Goal: Transaction & Acquisition: Purchase product/service

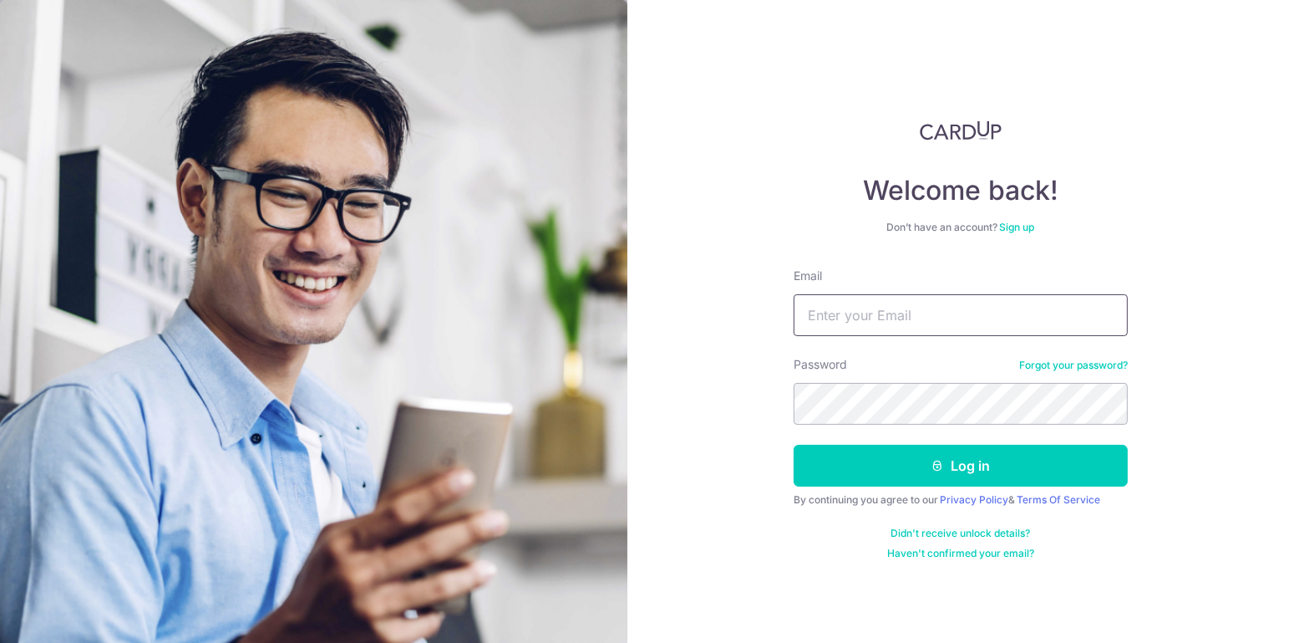
click at [948, 319] on input "Email" at bounding box center [961, 315] width 334 height 42
type input "[EMAIL_ADDRESS][DOMAIN_NAME]"
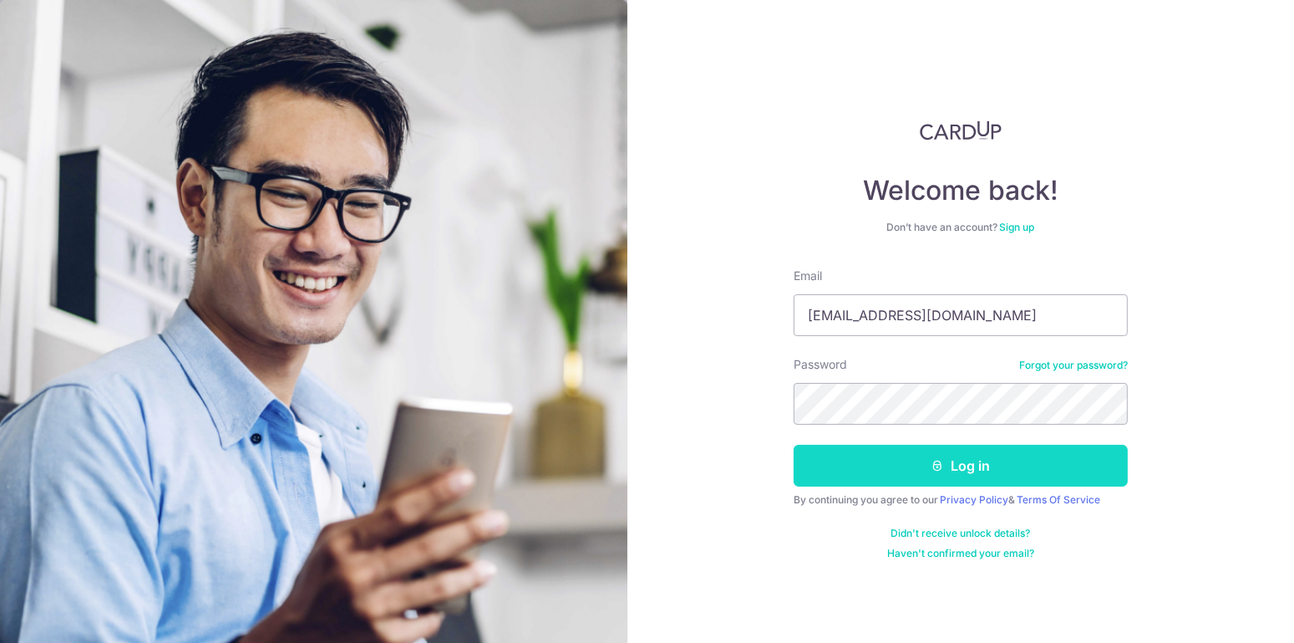
click at [954, 465] on button "Log in" at bounding box center [961, 466] width 334 height 42
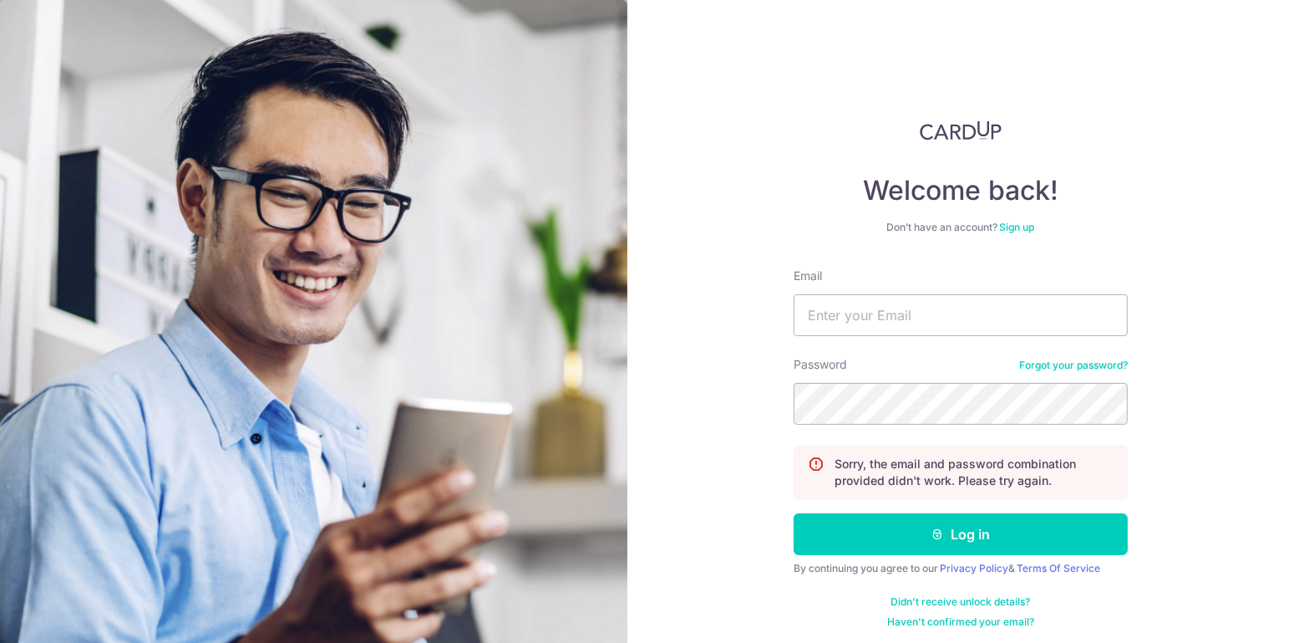
click at [1079, 366] on link "Forgot your password?" at bounding box center [1074, 365] width 109 height 13
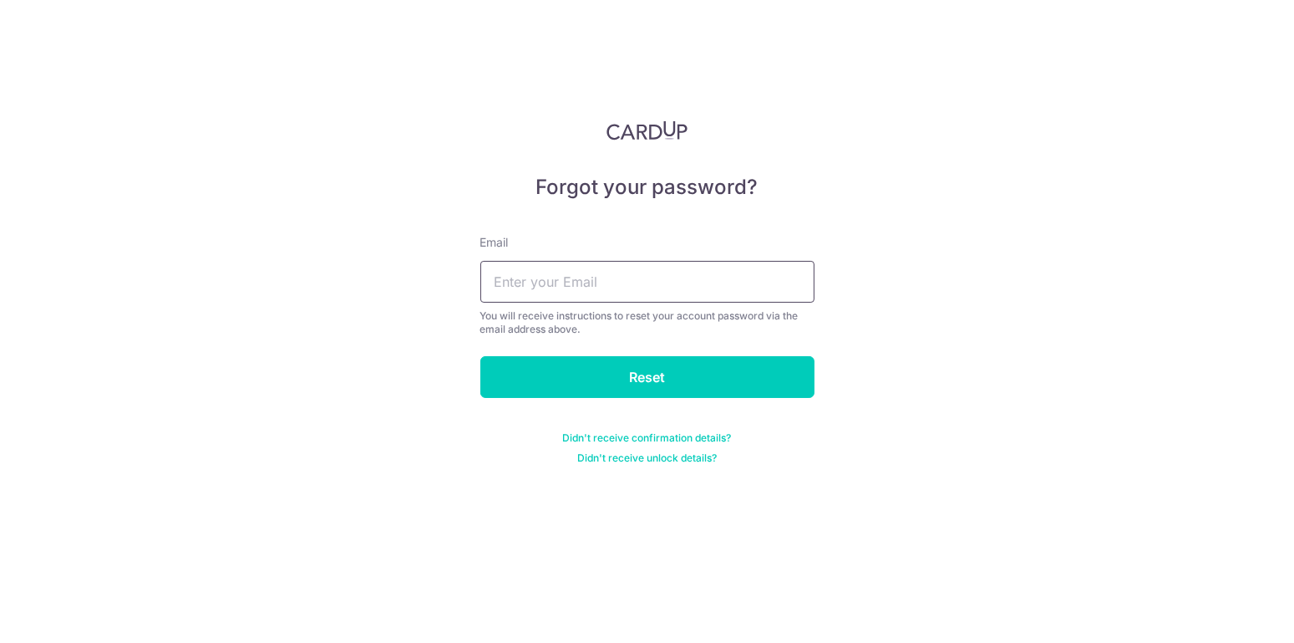
click at [735, 287] on input "text" at bounding box center [648, 282] width 334 height 42
type input "[EMAIL_ADDRESS][DOMAIN_NAME]"
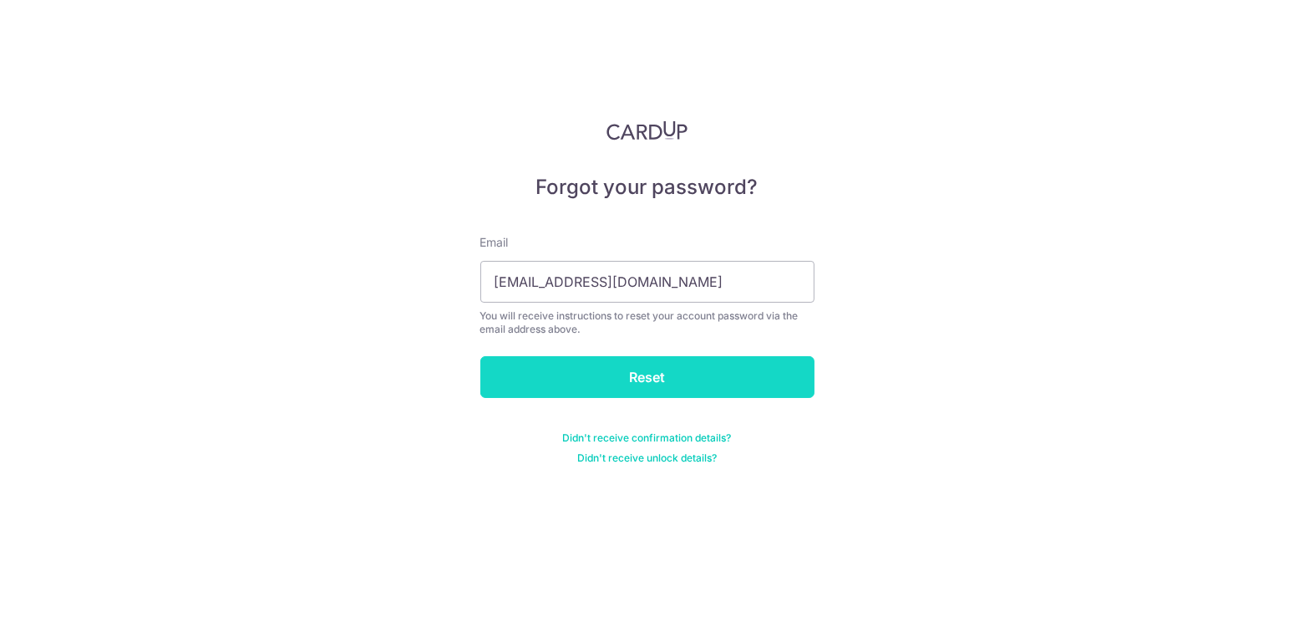
click at [672, 385] on input "Reset" at bounding box center [648, 377] width 334 height 42
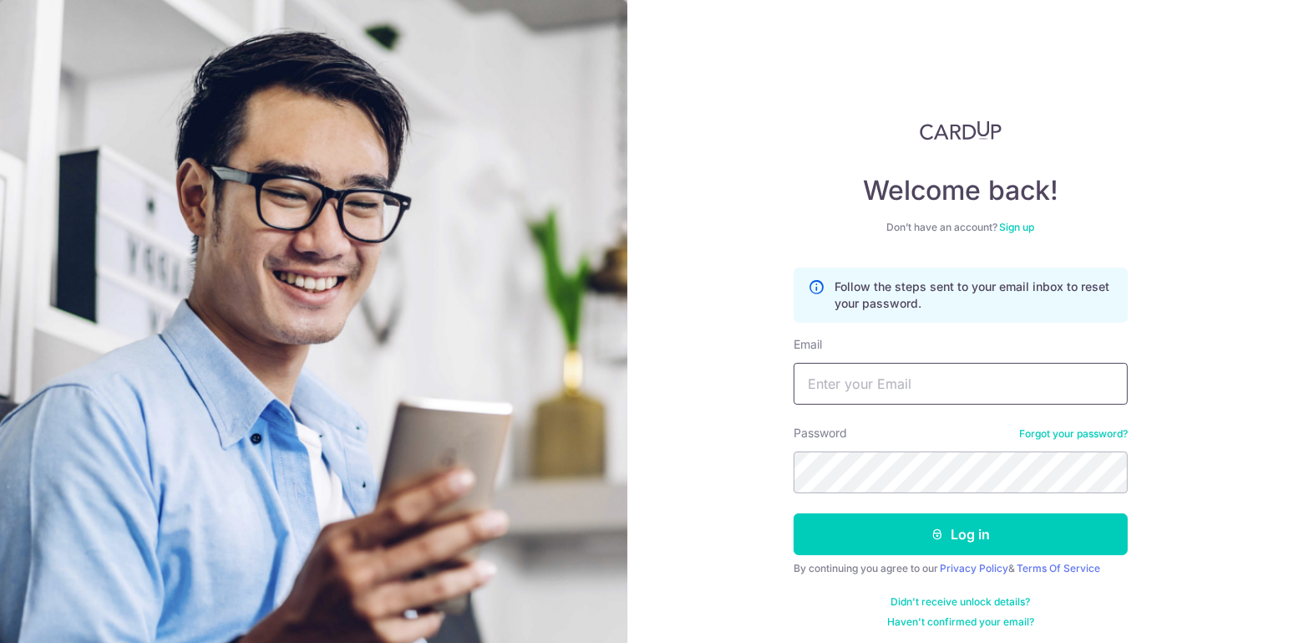
click at [893, 381] on input "Email" at bounding box center [961, 384] width 334 height 42
type input "[EMAIL_ADDRESS][DOMAIN_NAME]"
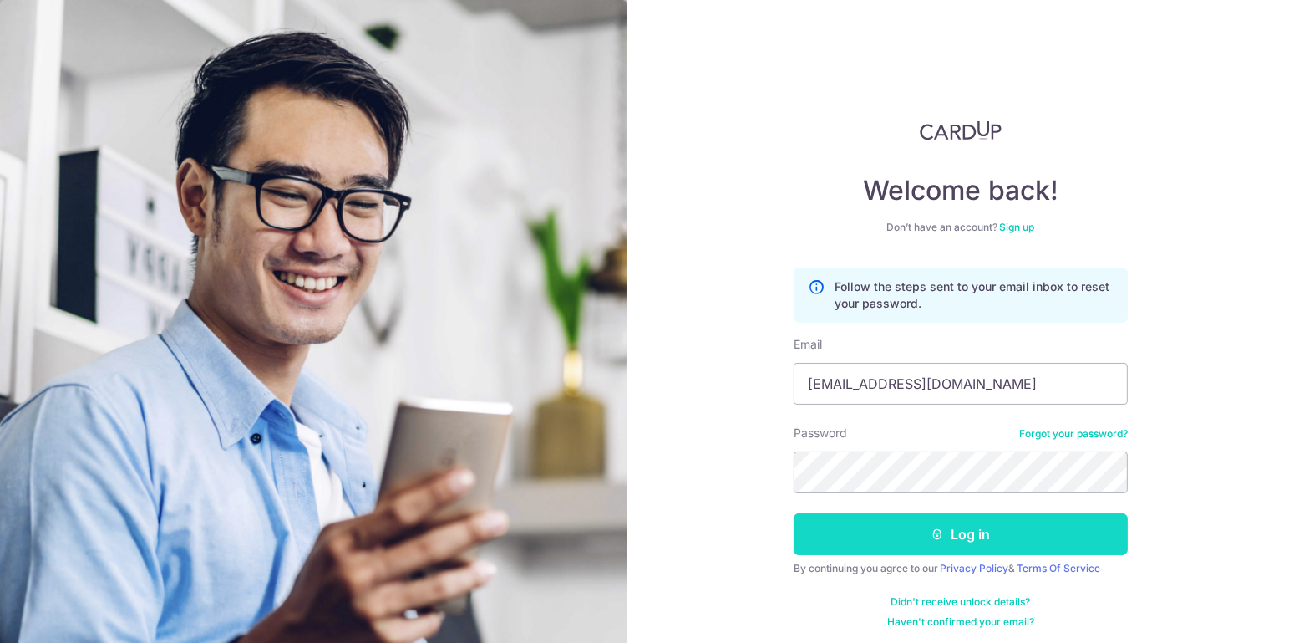
click at [949, 539] on button "Log in" at bounding box center [961, 534] width 334 height 42
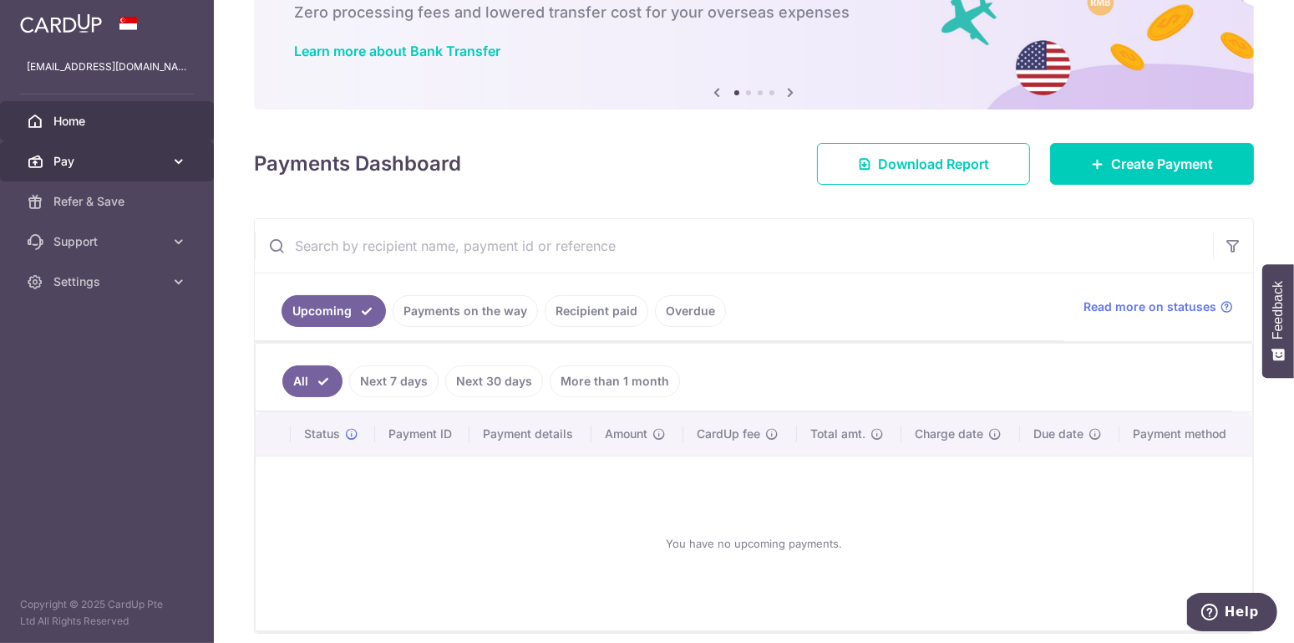
click at [165, 161] on link "Pay" at bounding box center [107, 161] width 214 height 40
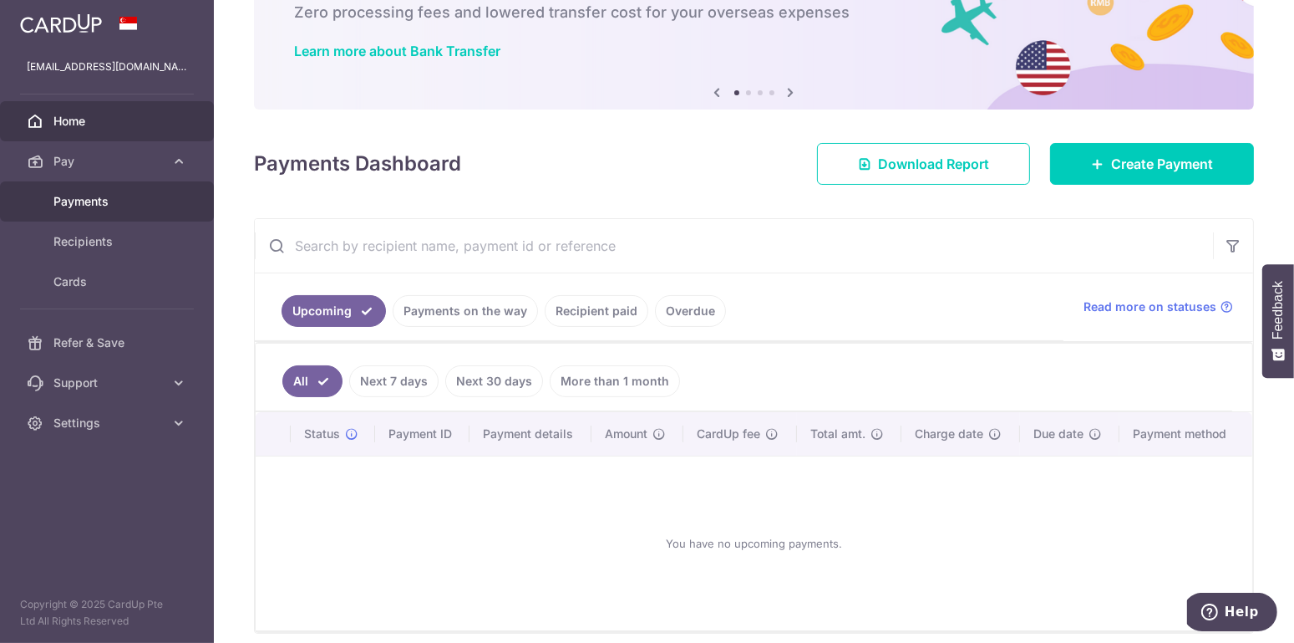
click at [116, 194] on span "Payments" at bounding box center [108, 201] width 110 height 17
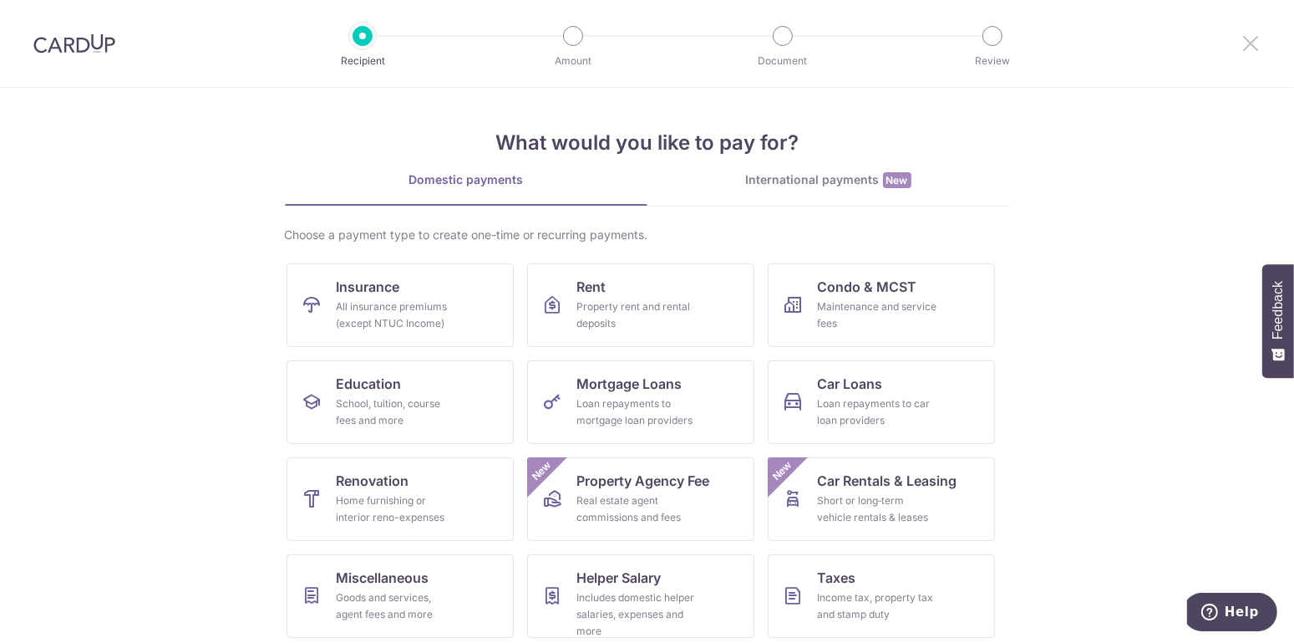
click at [1244, 43] on icon at bounding box center [1251, 43] width 20 height 21
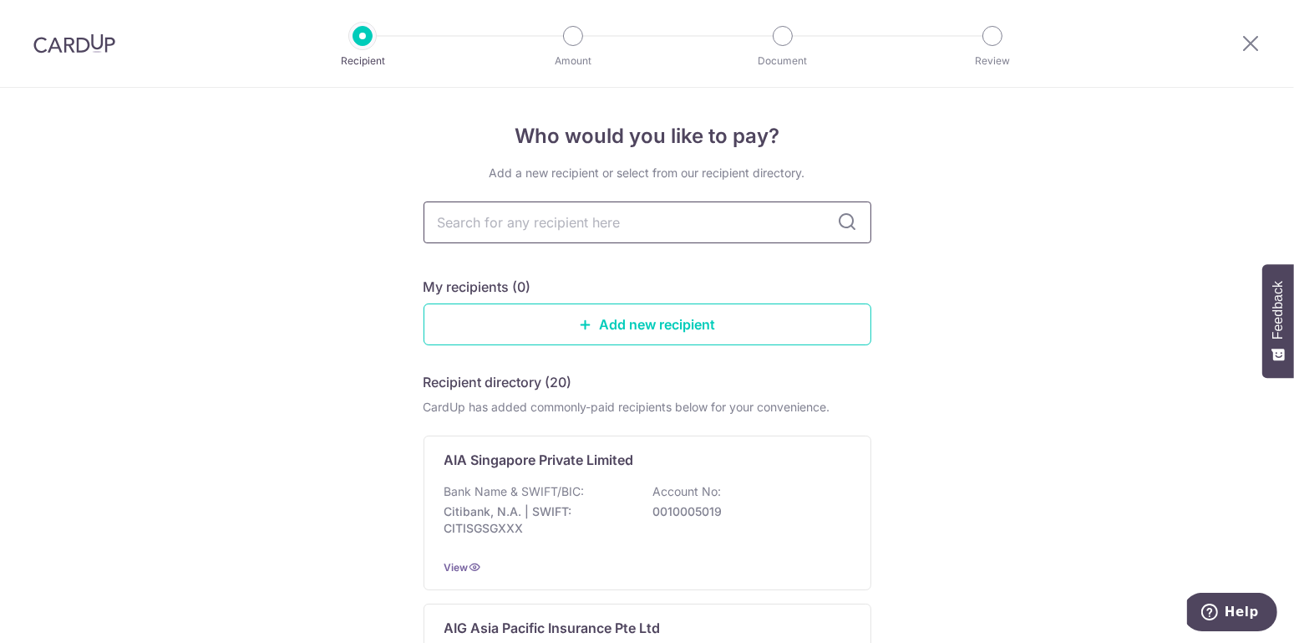
click at [569, 231] on input "text" at bounding box center [648, 222] width 448 height 42
type input "ma"
type input "man"
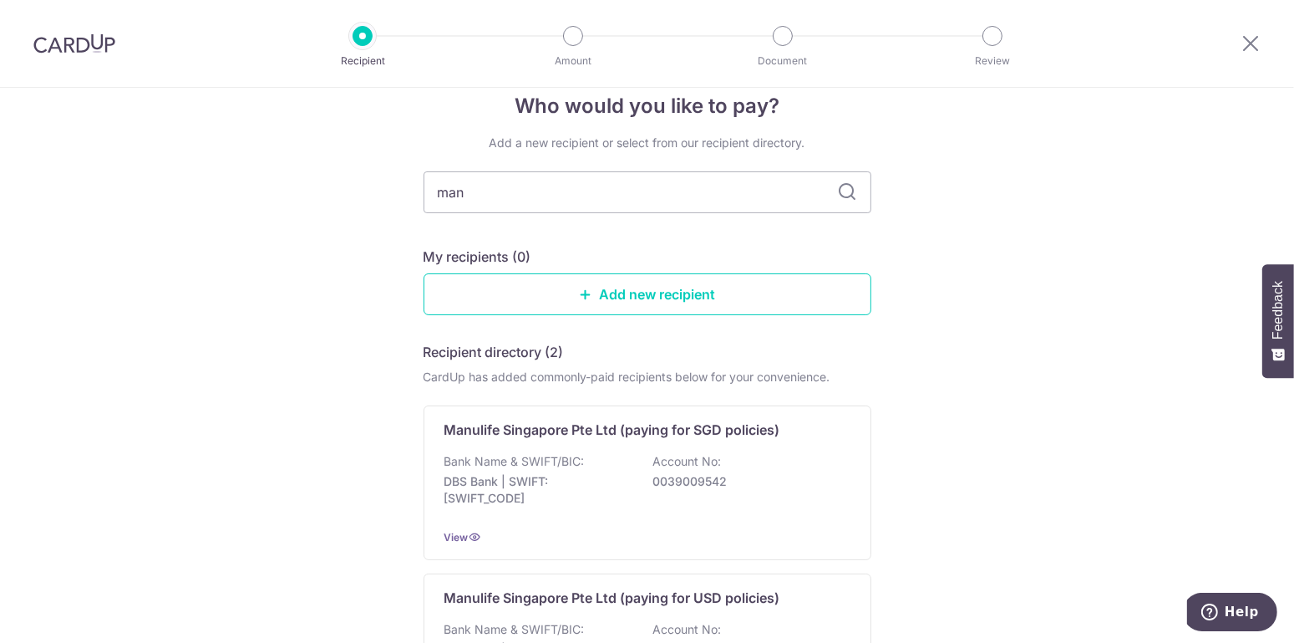
scroll to position [104, 0]
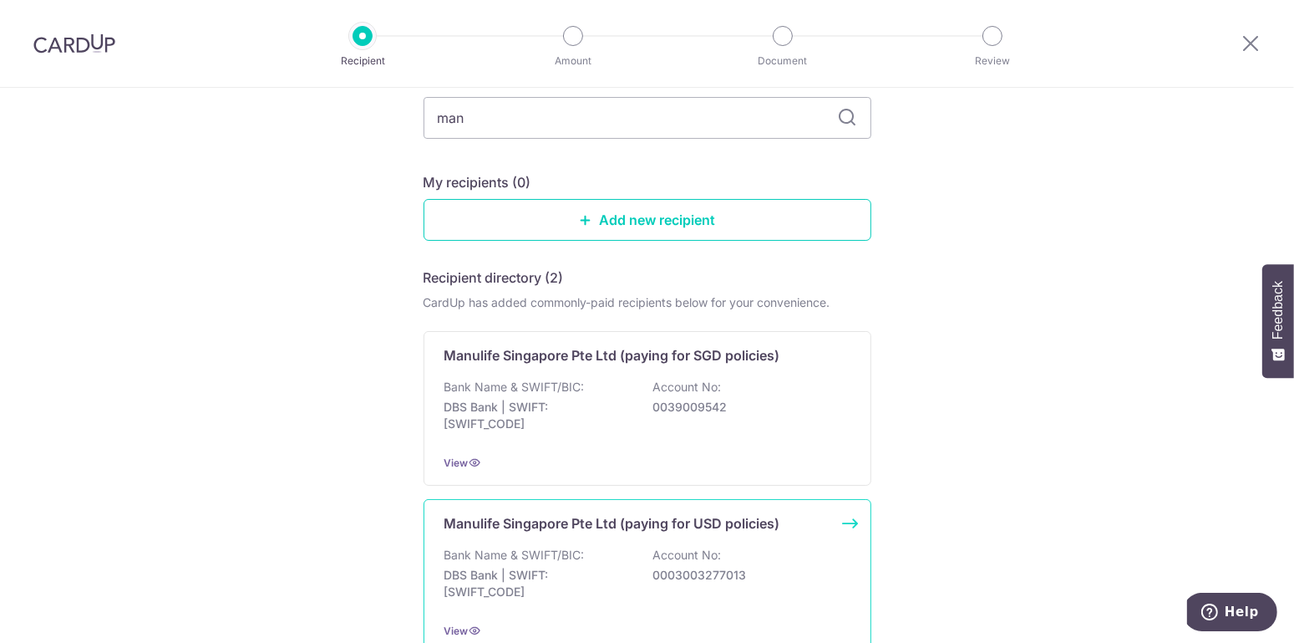
click at [686, 557] on p "Account No:" at bounding box center [688, 555] width 69 height 17
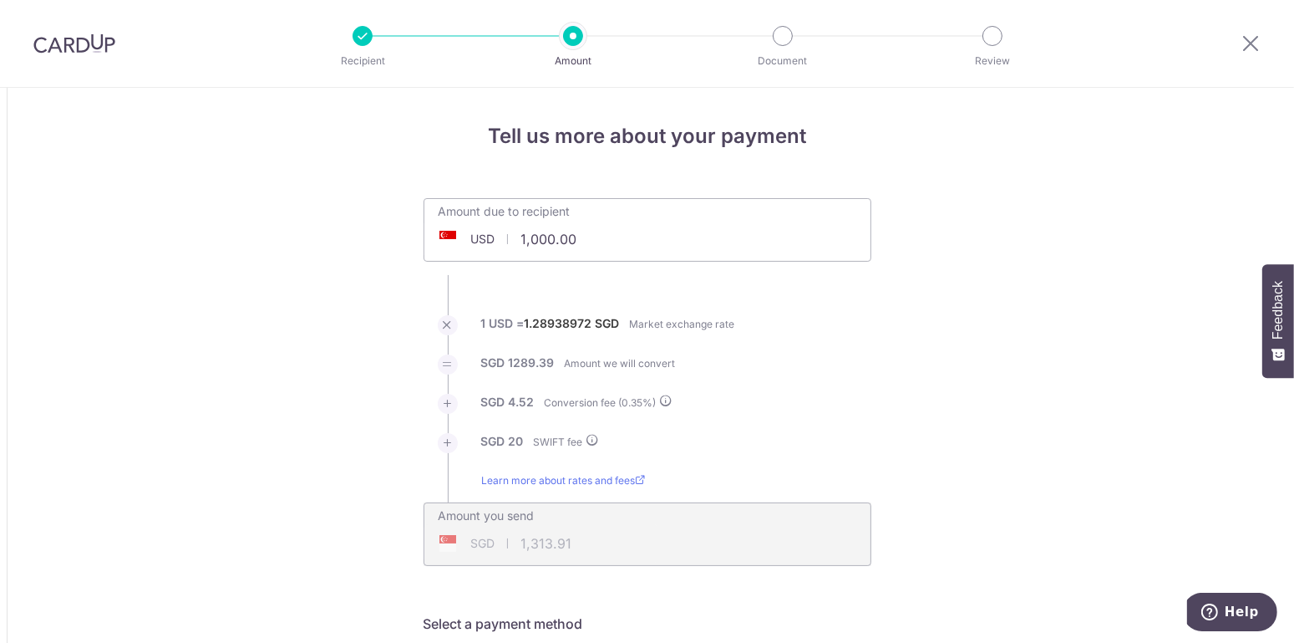
drag, startPoint x: 603, startPoint y: 238, endPoint x: 481, endPoint y: 228, distance: 122.4
click at [481, 228] on input "1,000.00" at bounding box center [554, 239] width 258 height 38
type input "8,967.00"
type input "11,623.55"
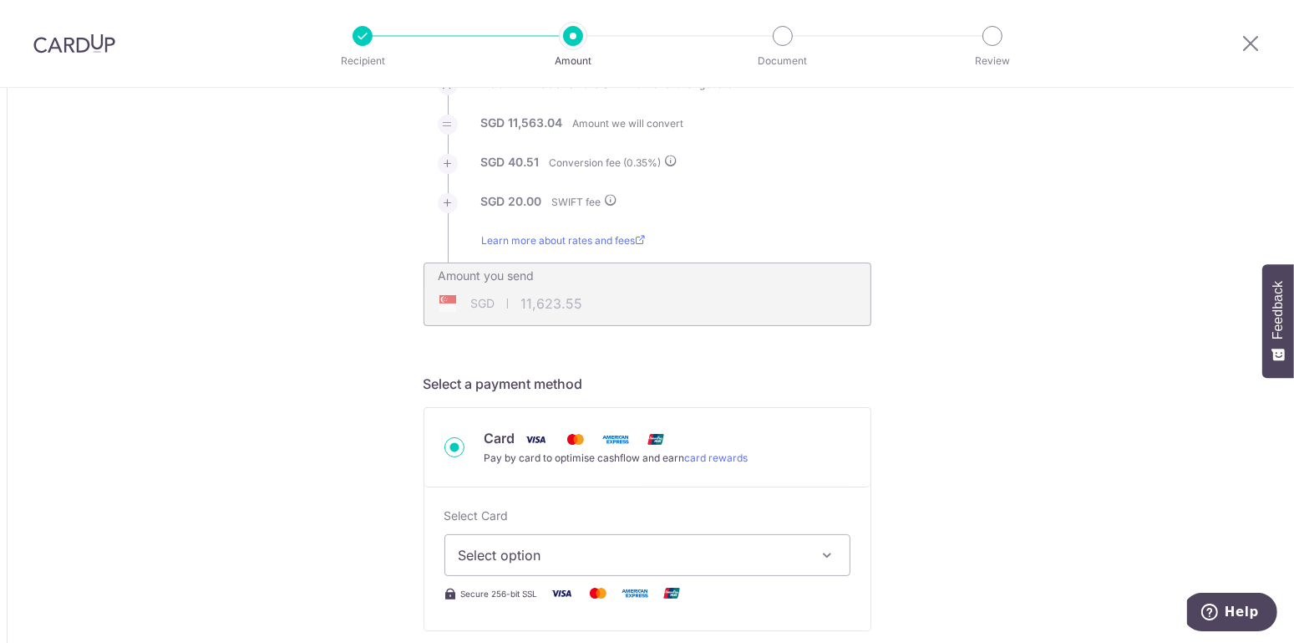
scroll to position [418, 0]
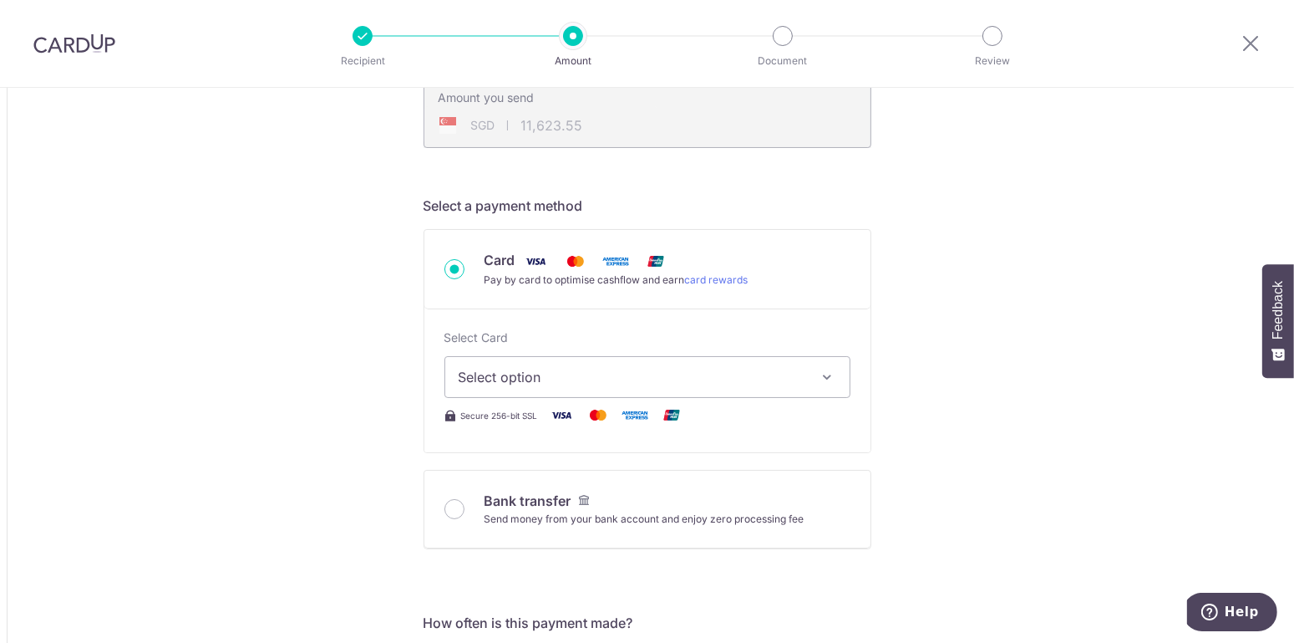
click at [580, 370] on span "Select option" at bounding box center [633, 377] width 348 height 20
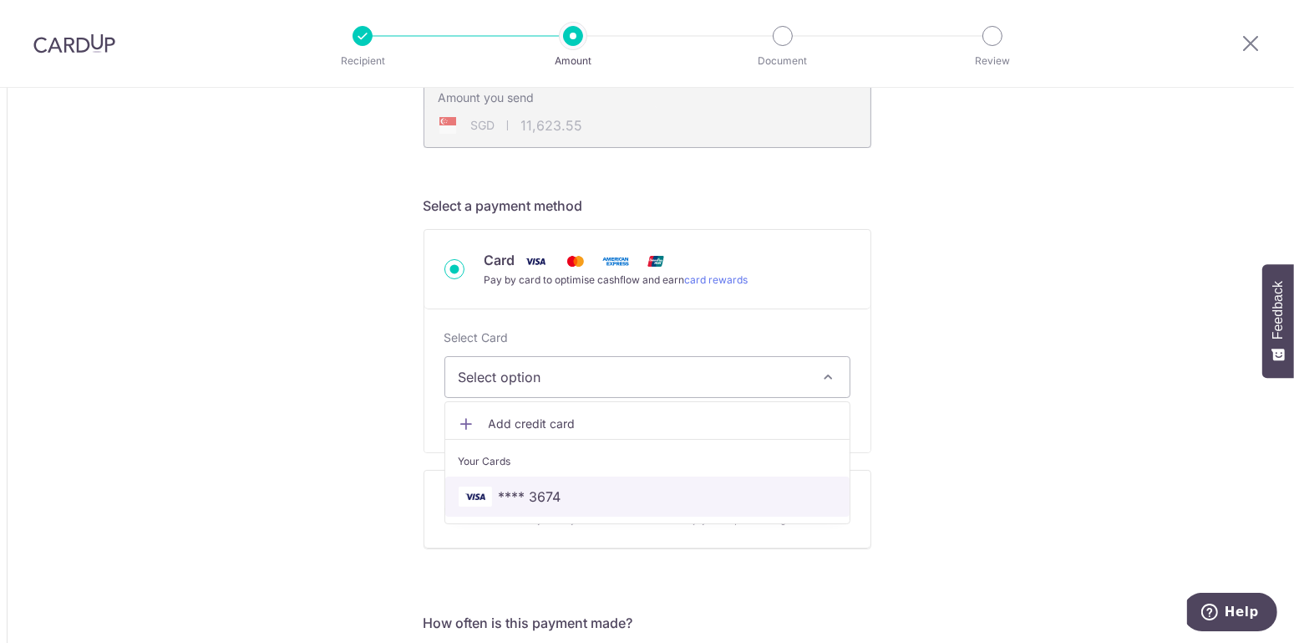
drag, startPoint x: 521, startPoint y: 492, endPoint x: 796, endPoint y: 440, distance: 280.8
click at [521, 492] on span "**** 3674" at bounding box center [530, 496] width 63 height 20
type input "8,967.00"
type input "11,623.25"
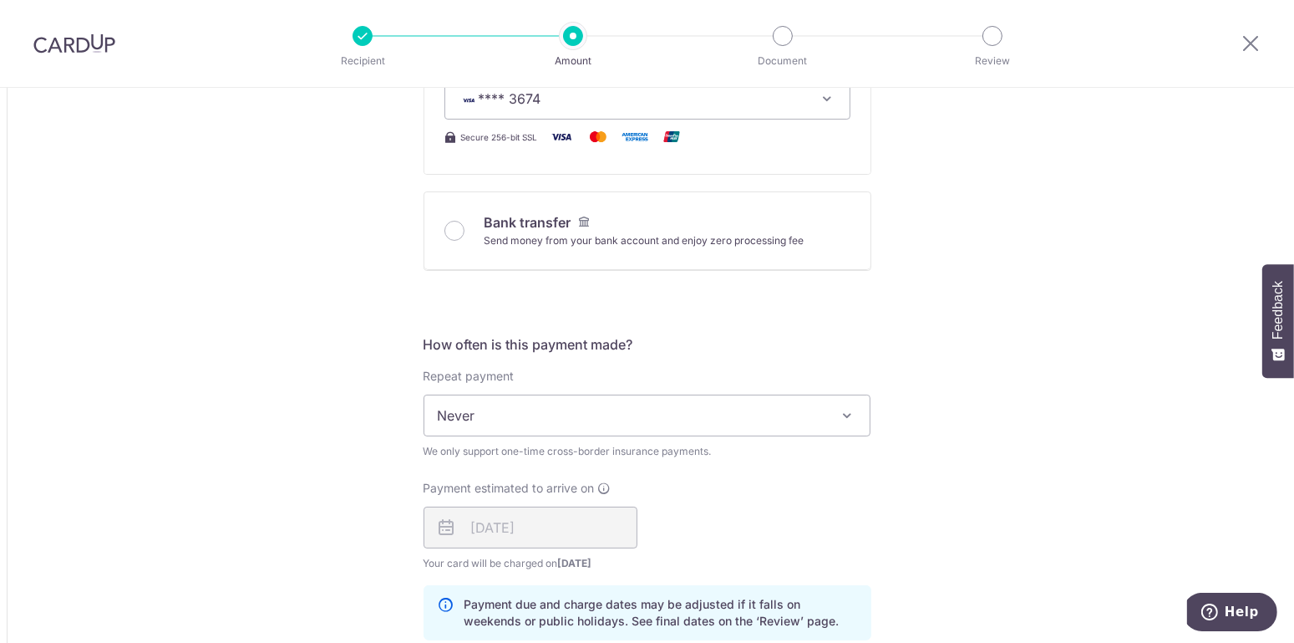
scroll to position [836, 0]
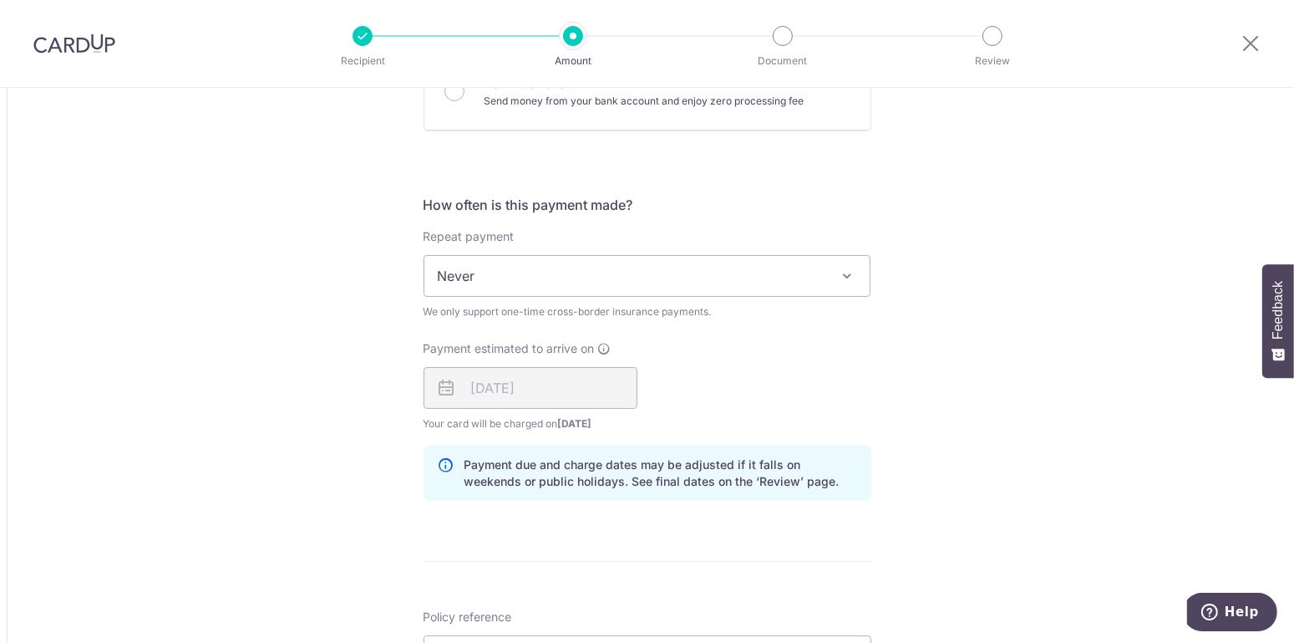
click at [687, 271] on span "Never" at bounding box center [648, 276] width 446 height 40
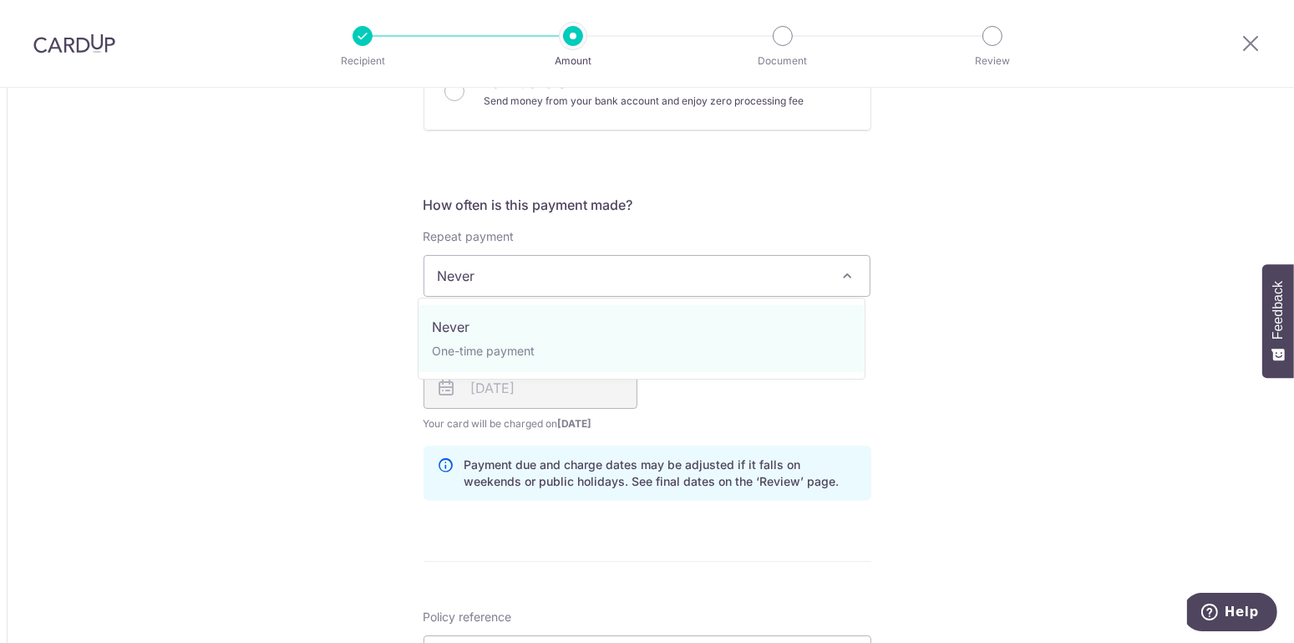
click at [1056, 278] on div "Tell us more about your payment Amount due to recipient USD 8,967.00 8967 1 USD…" at bounding box center [647, 258] width 1294 height 2012
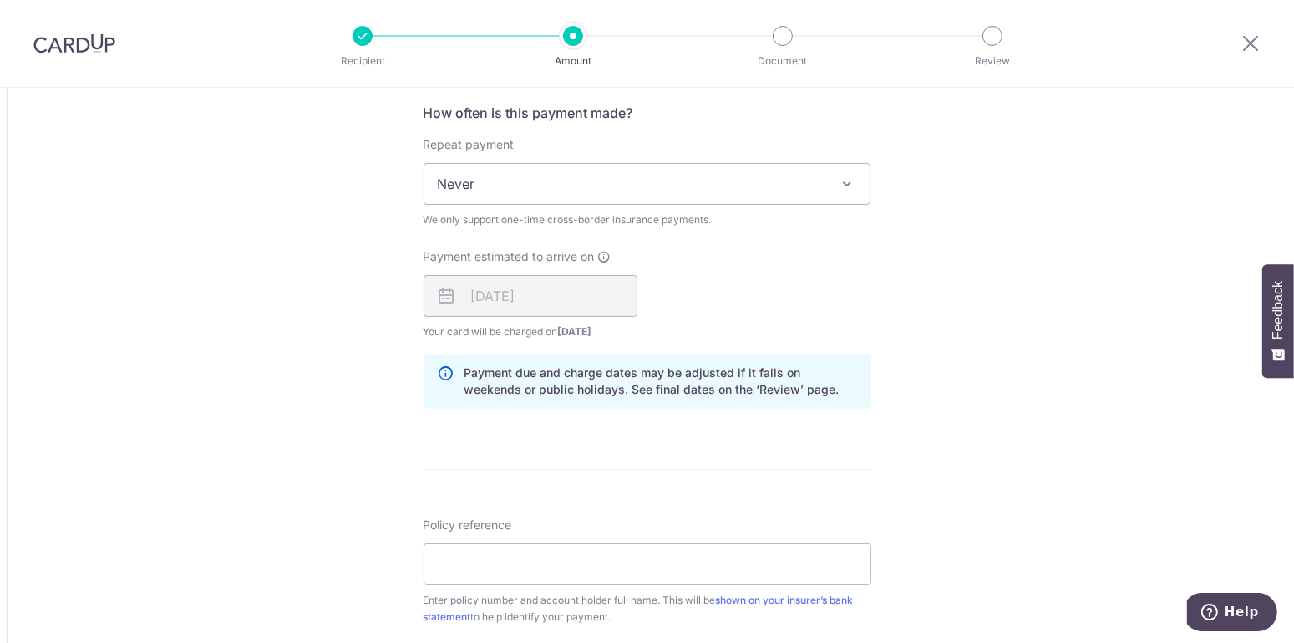
scroll to position [1045, 0]
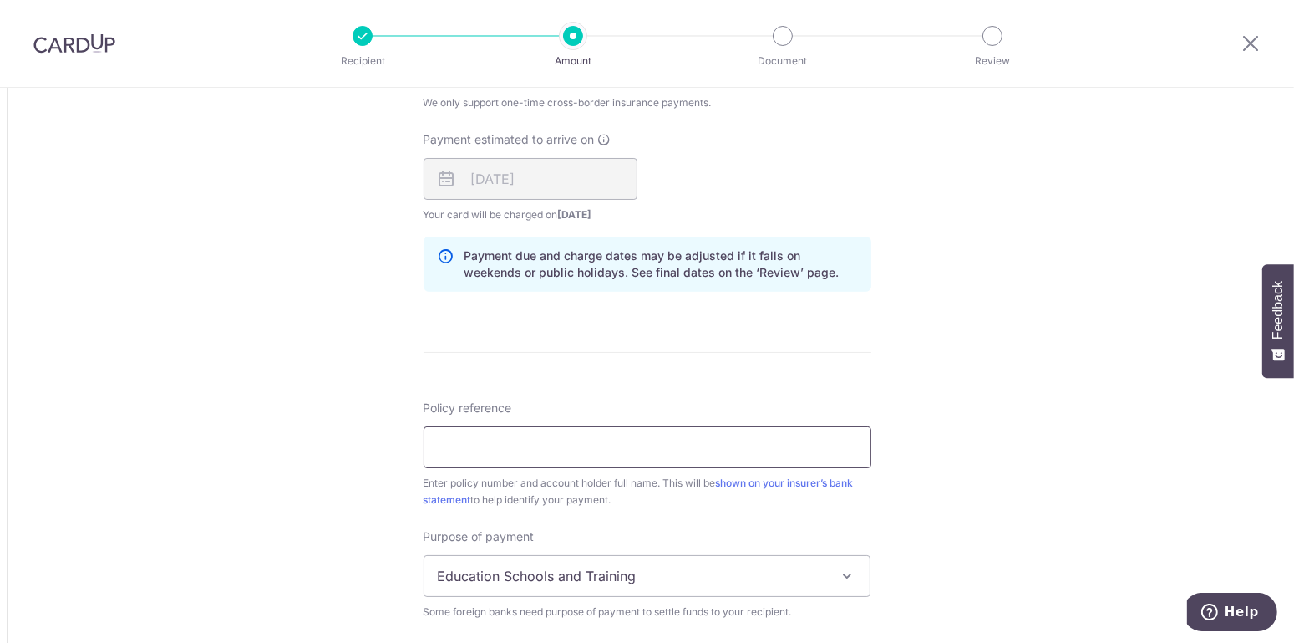
click at [672, 458] on input "Policy reference" at bounding box center [648, 447] width 448 height 42
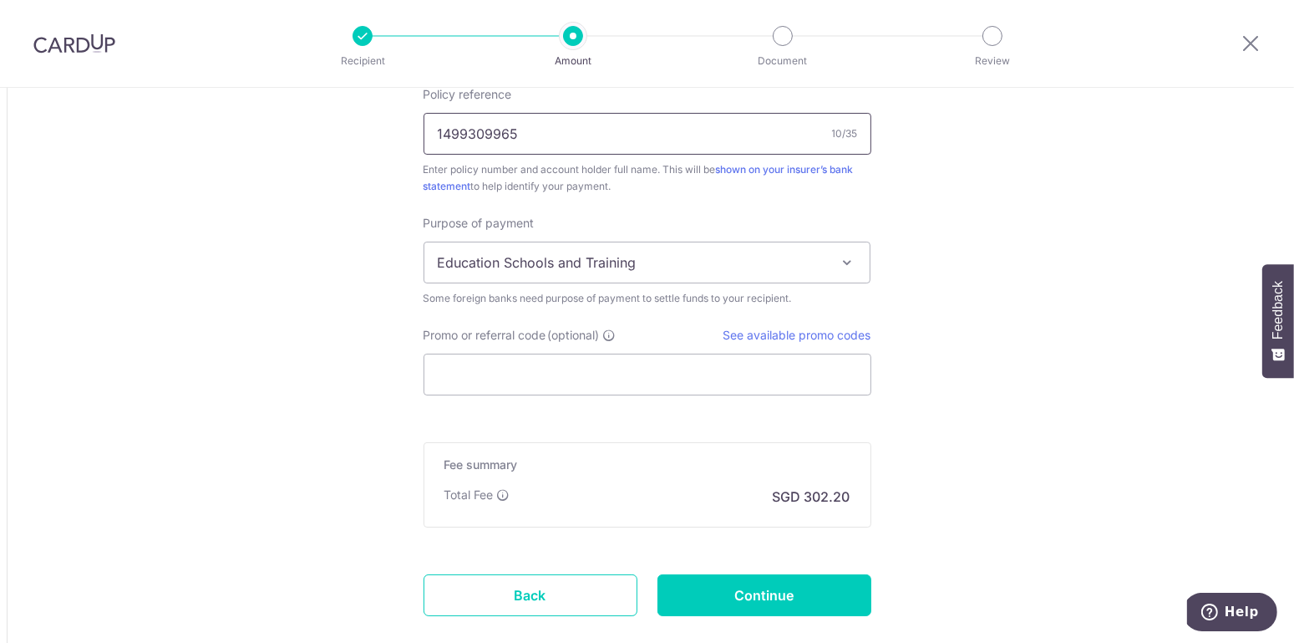
type input "1499309965"
click at [733, 268] on span "Education Schools and Training" at bounding box center [648, 262] width 446 height 40
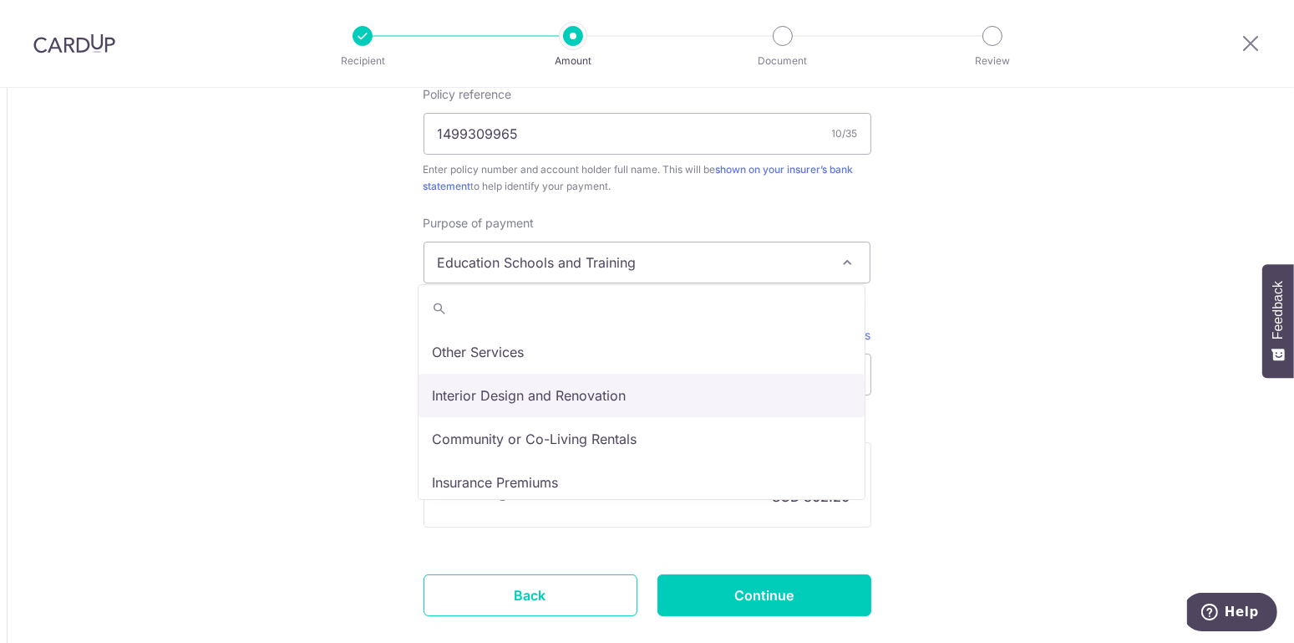
scroll to position [136, 0]
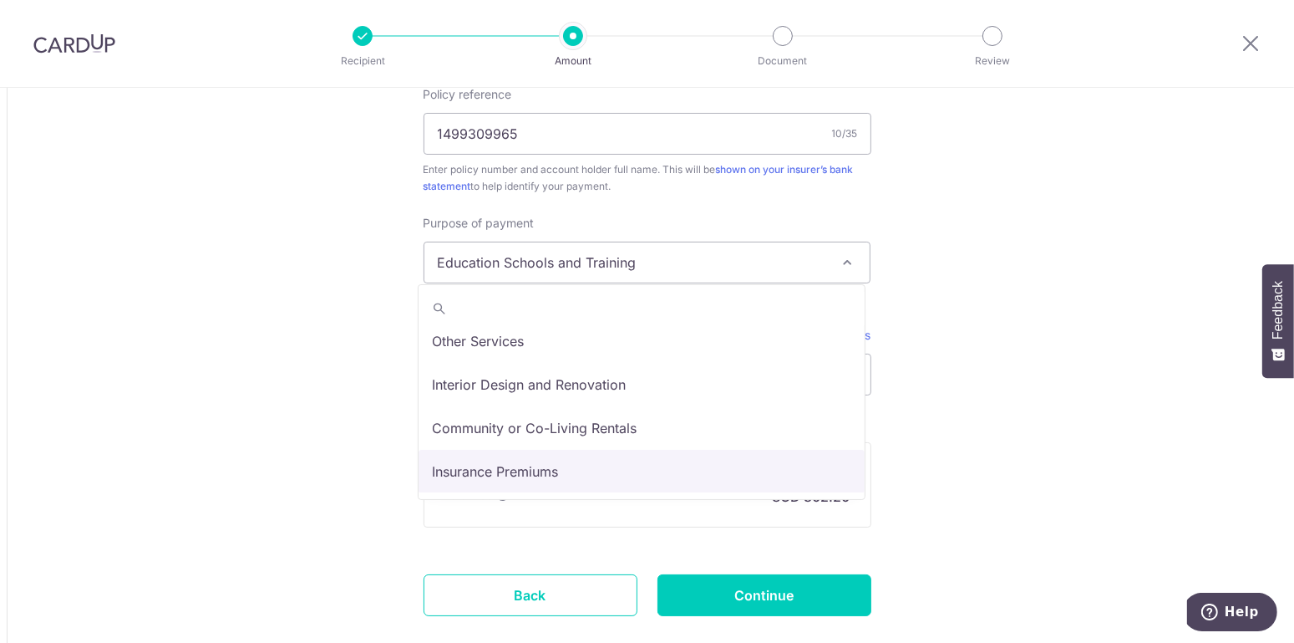
select select "Insurance Premiums"
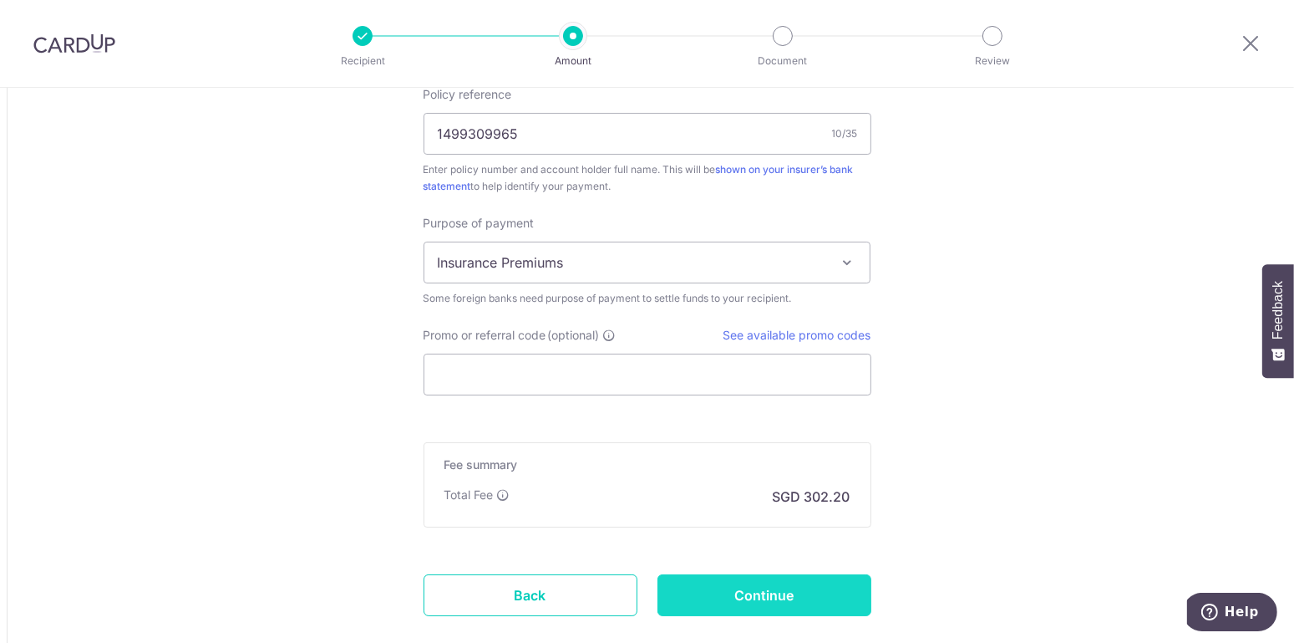
click at [767, 600] on input "Continue" at bounding box center [765, 595] width 214 height 42
type input "Create Schedule"
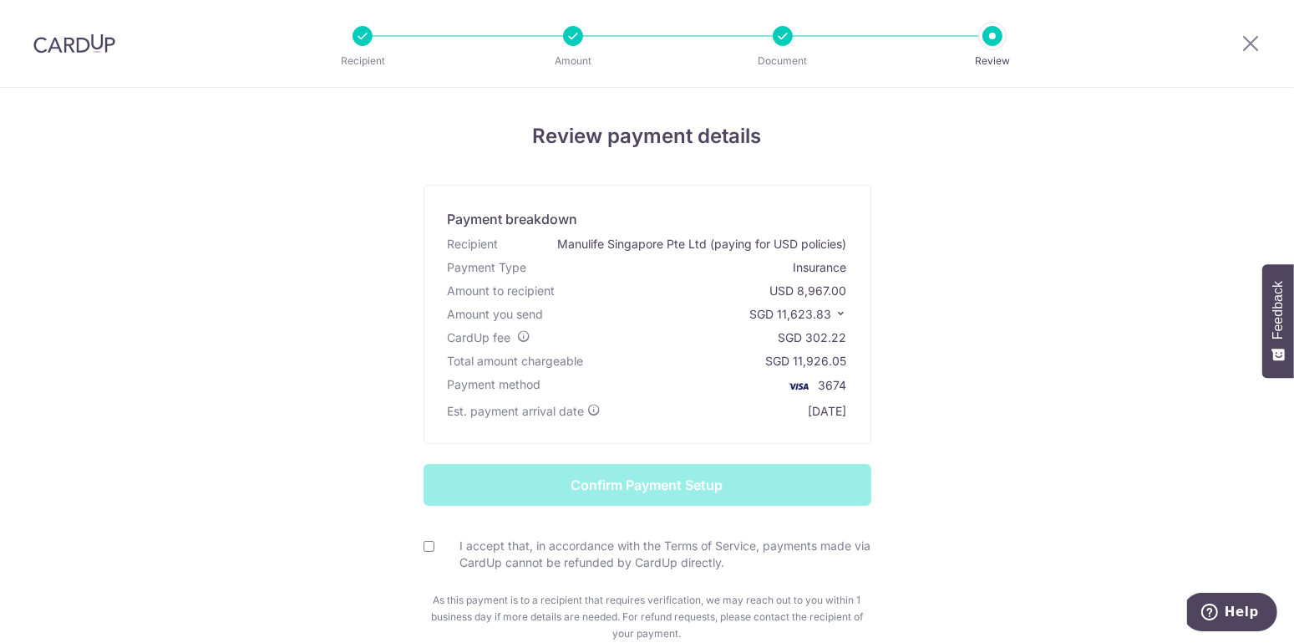
click at [424, 544] on input "I accept that, in accordance with the Terms of Service, payments made via CardU…" at bounding box center [429, 546] width 11 height 11
checkbox input "true"
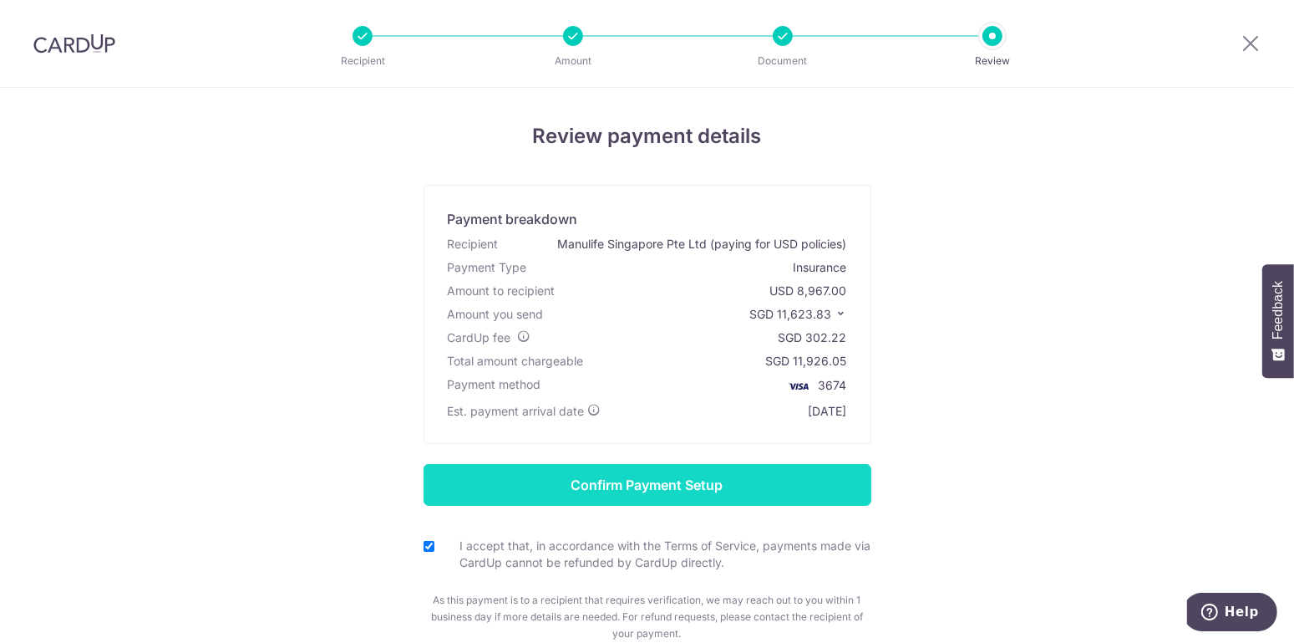
click at [664, 478] on input "Confirm Payment Setup" at bounding box center [648, 485] width 448 height 42
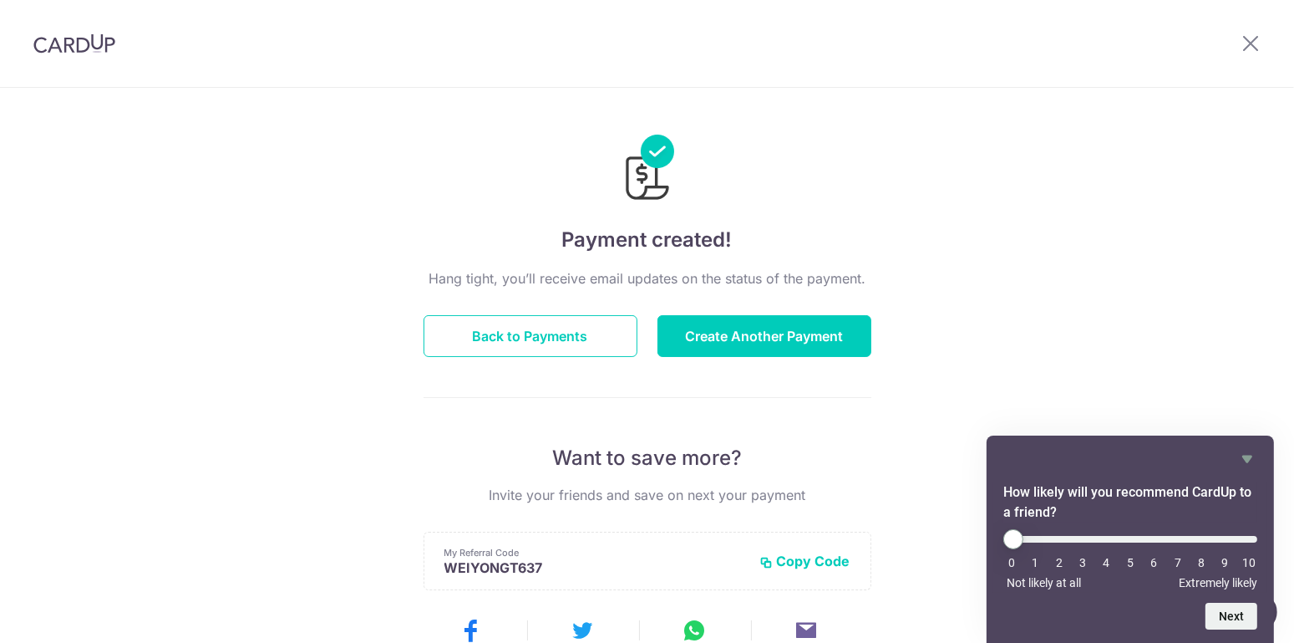
click at [1146, 279] on div "Payment created! Hang tight, you’ll receive email updates on the status of the …" at bounding box center [647, 534] width 1294 height 893
click at [1249, 43] on icon at bounding box center [1251, 43] width 20 height 21
